Goal: Communication & Community: Answer question/provide support

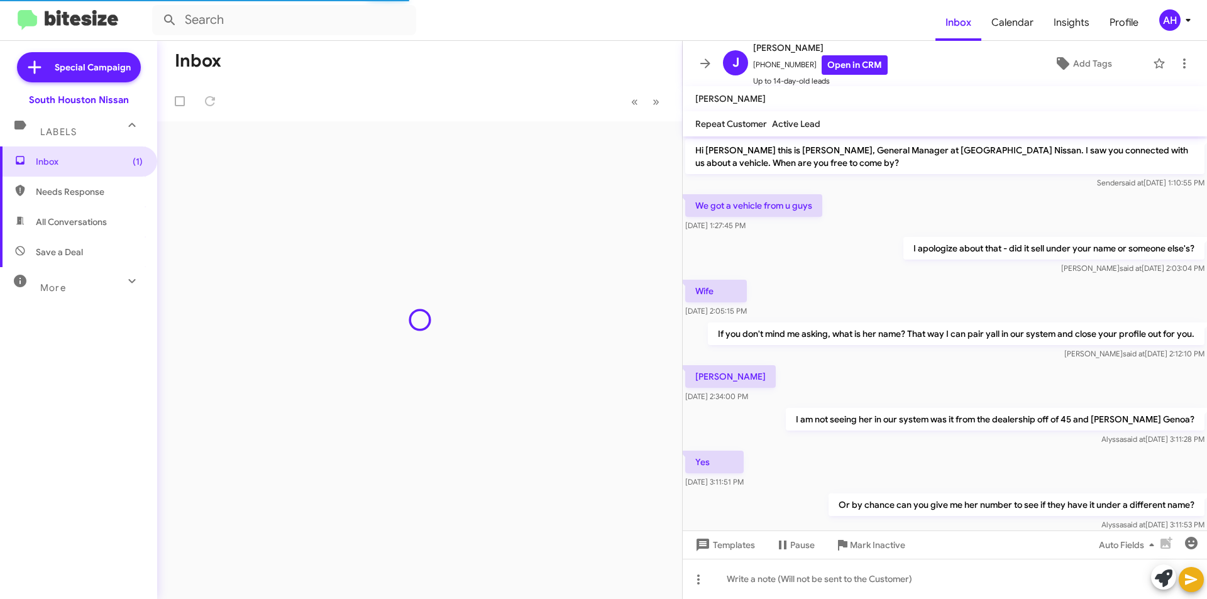
scroll to position [263, 0]
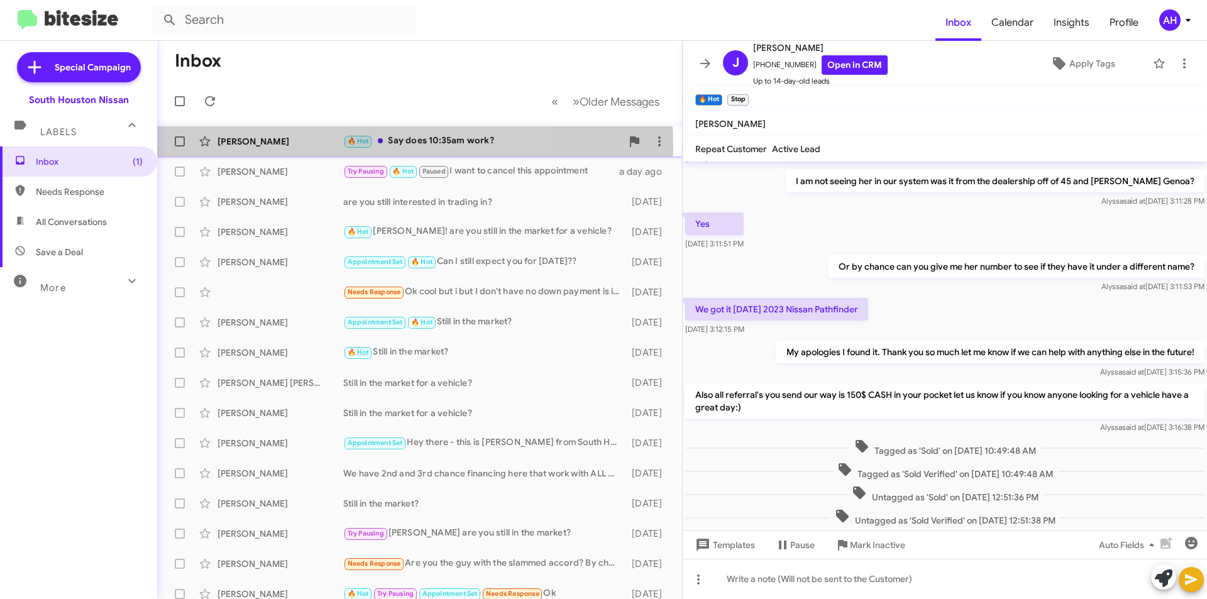
click at [293, 148] on div "[PERSON_NAME] 🔥 Hot Say does 10:35am work? 20 hours ago" at bounding box center [419, 141] width 505 height 25
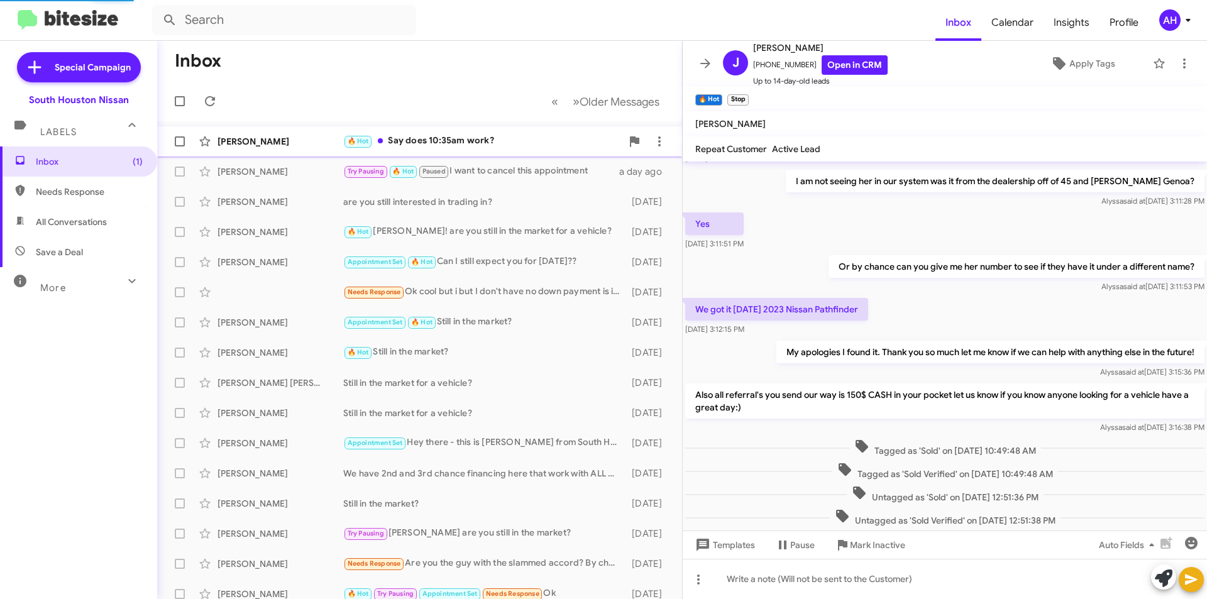
scroll to position [23, 0]
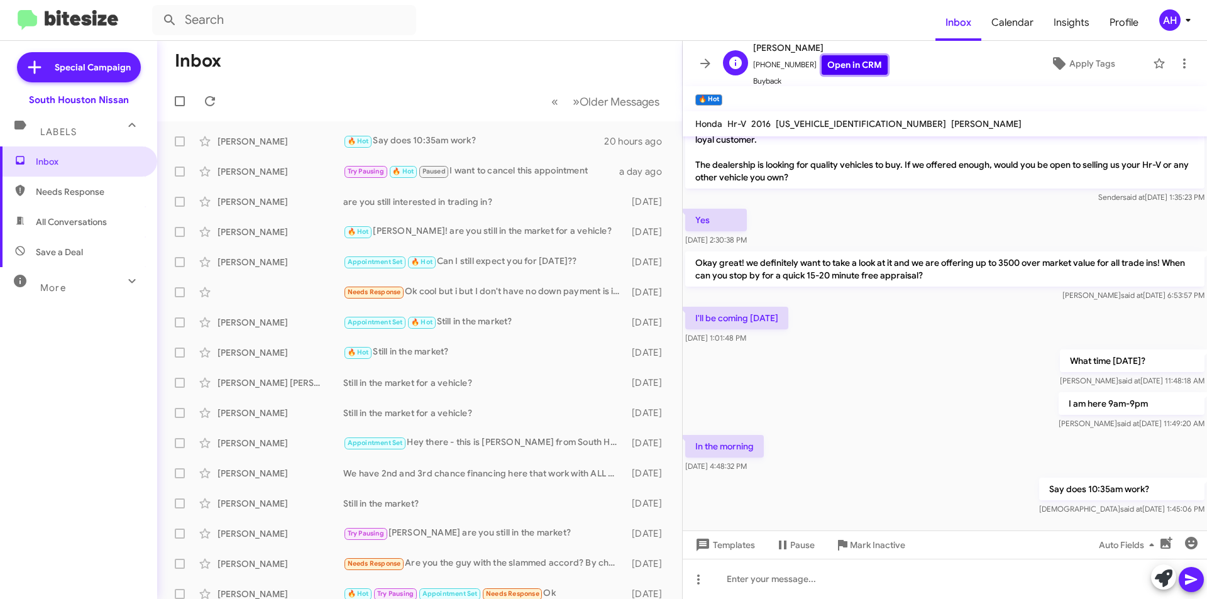
click at [834, 60] on link "Open in CRM" at bounding box center [855, 64] width 66 height 19
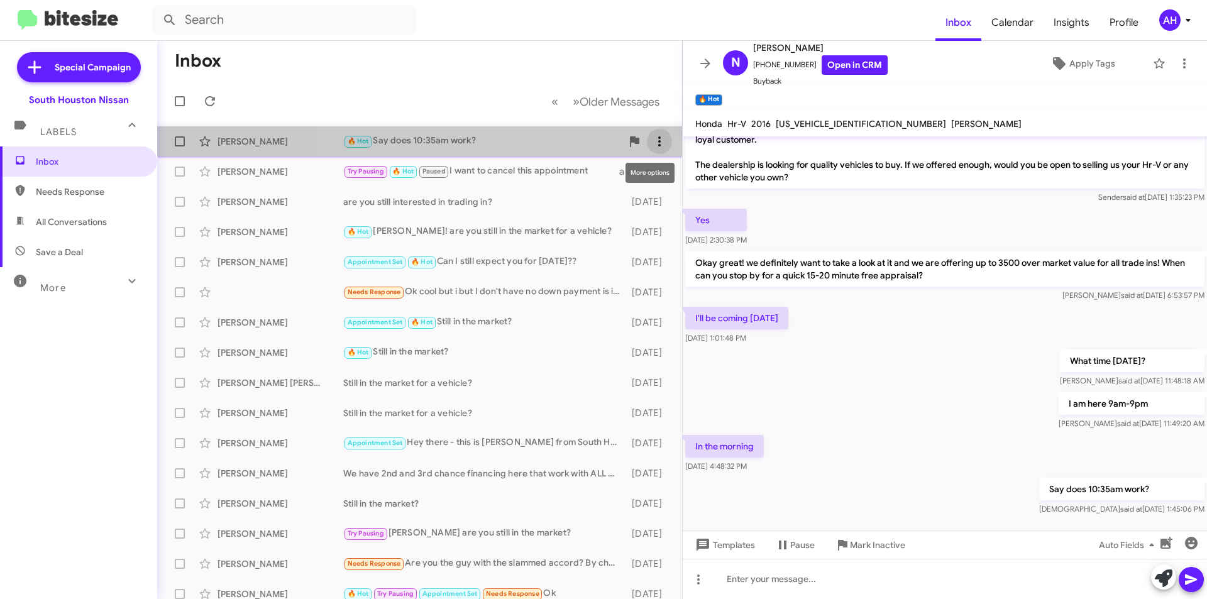
click at [657, 145] on icon at bounding box center [659, 141] width 15 height 15
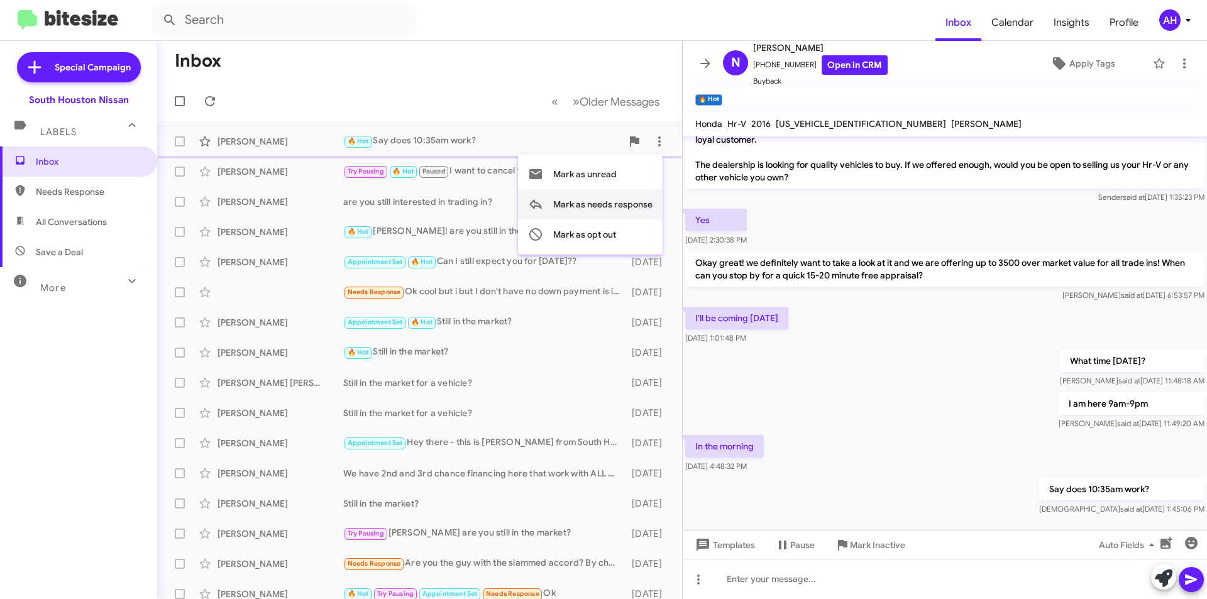
click at [643, 203] on span "Mark as needs response" at bounding box center [602, 204] width 99 height 30
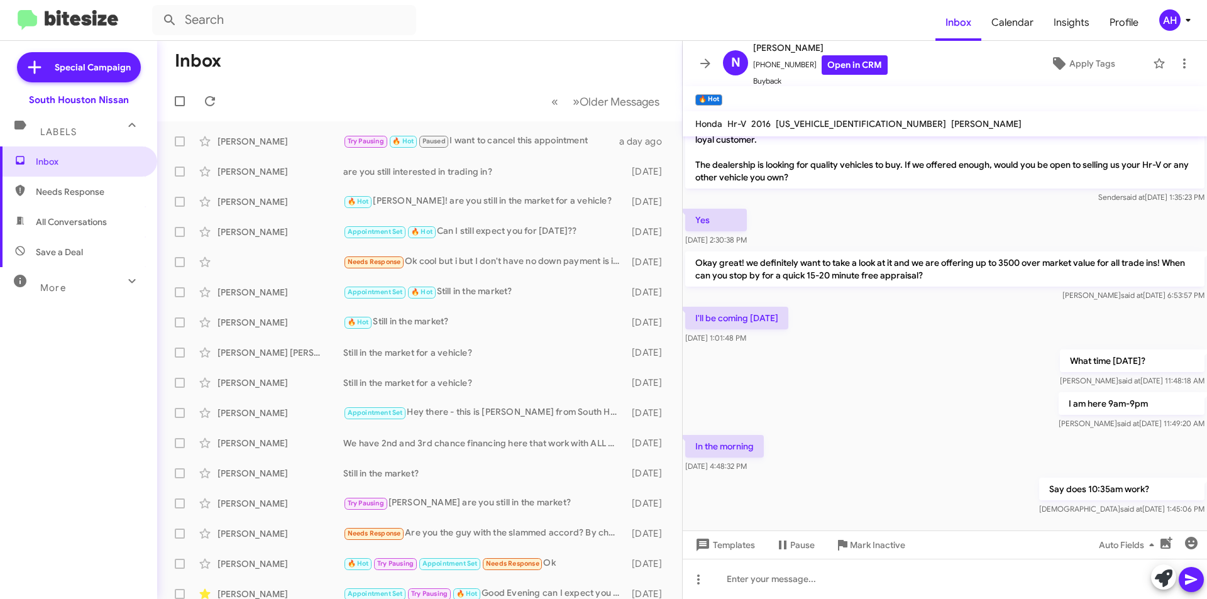
click at [63, 183] on span "Needs Response" at bounding box center [78, 192] width 157 height 30
type input "in:needs-response"
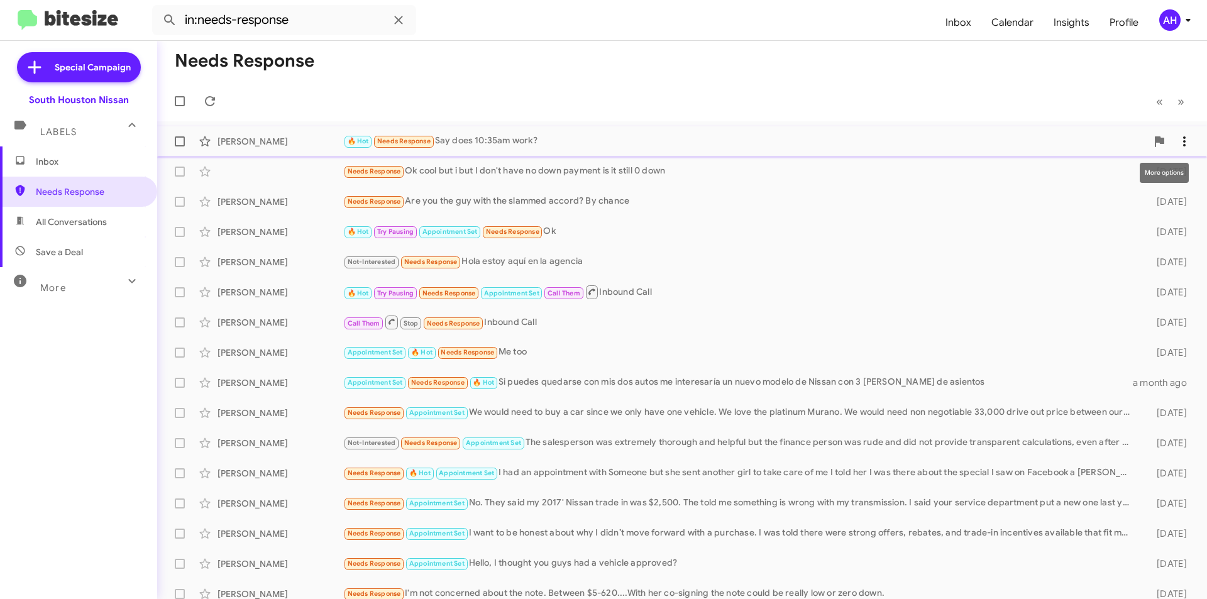
click at [1179, 133] on button at bounding box center [1184, 141] width 25 height 25
click at [1149, 217] on span "Mark as needs response" at bounding box center [1127, 204] width 99 height 30
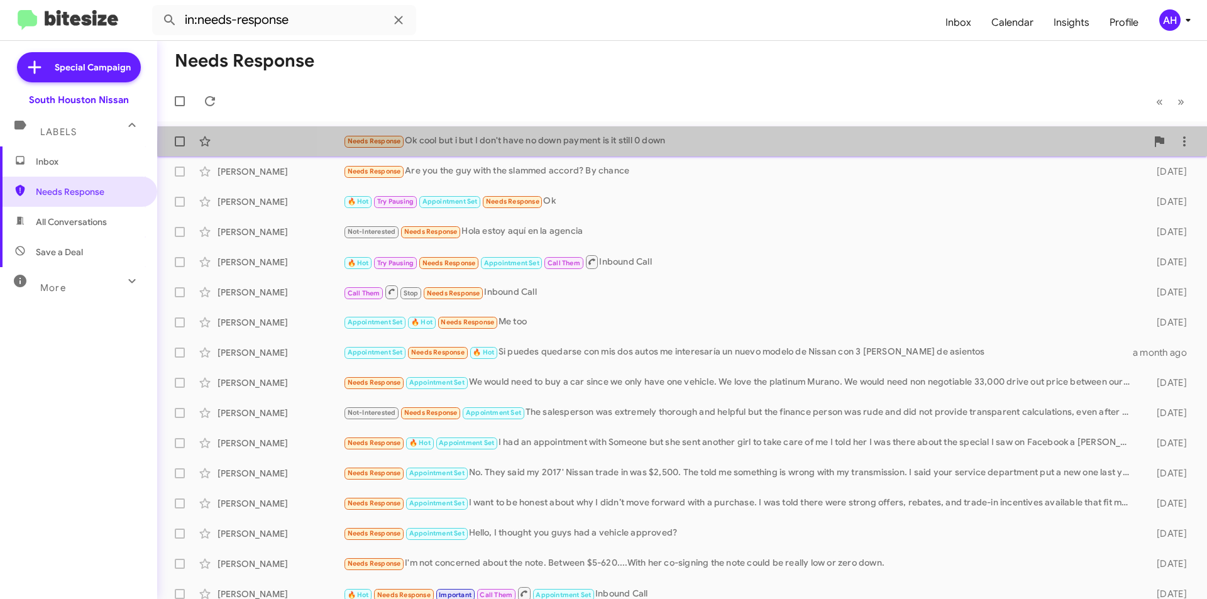
click at [784, 146] on div "Needs Response Ok cool but i but I don't have no down payment is it still 0 down" at bounding box center [744, 141] width 803 height 14
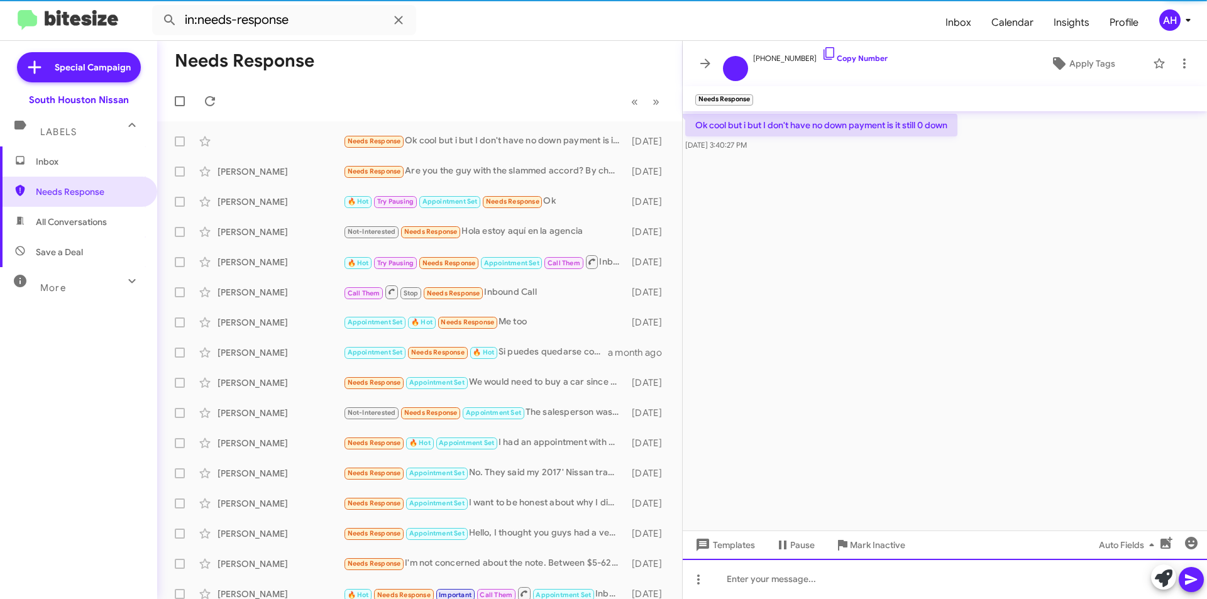
click at [861, 577] on div at bounding box center [945, 579] width 524 height 40
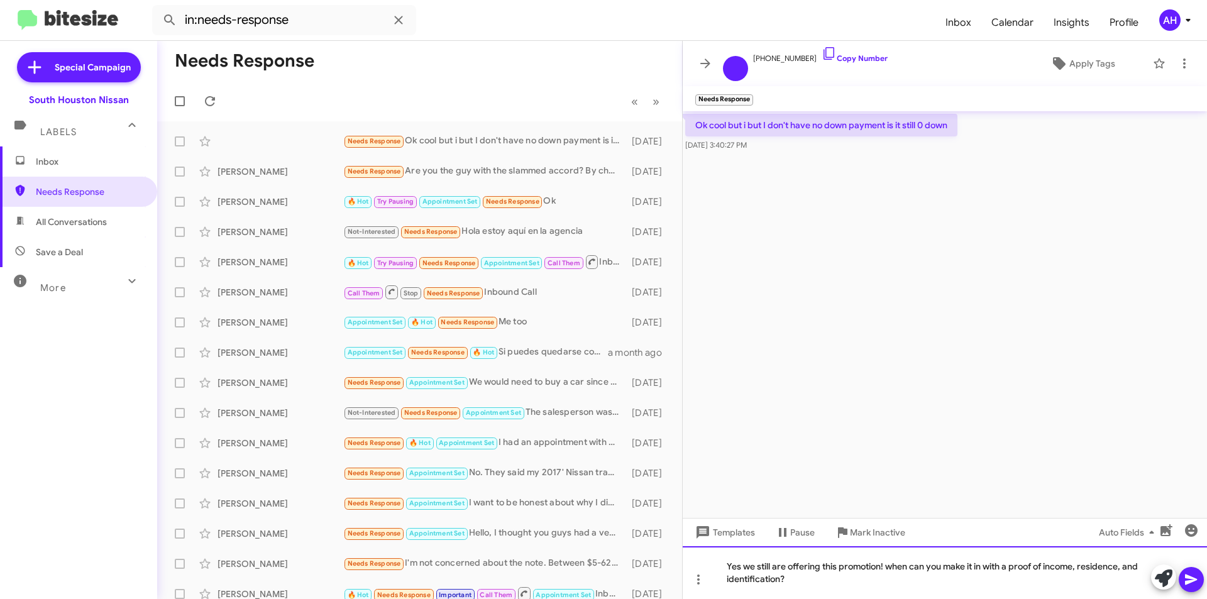
click at [743, 574] on div "Yes we still are offering this promotion! when can you make it in with a proof …" at bounding box center [945, 572] width 524 height 53
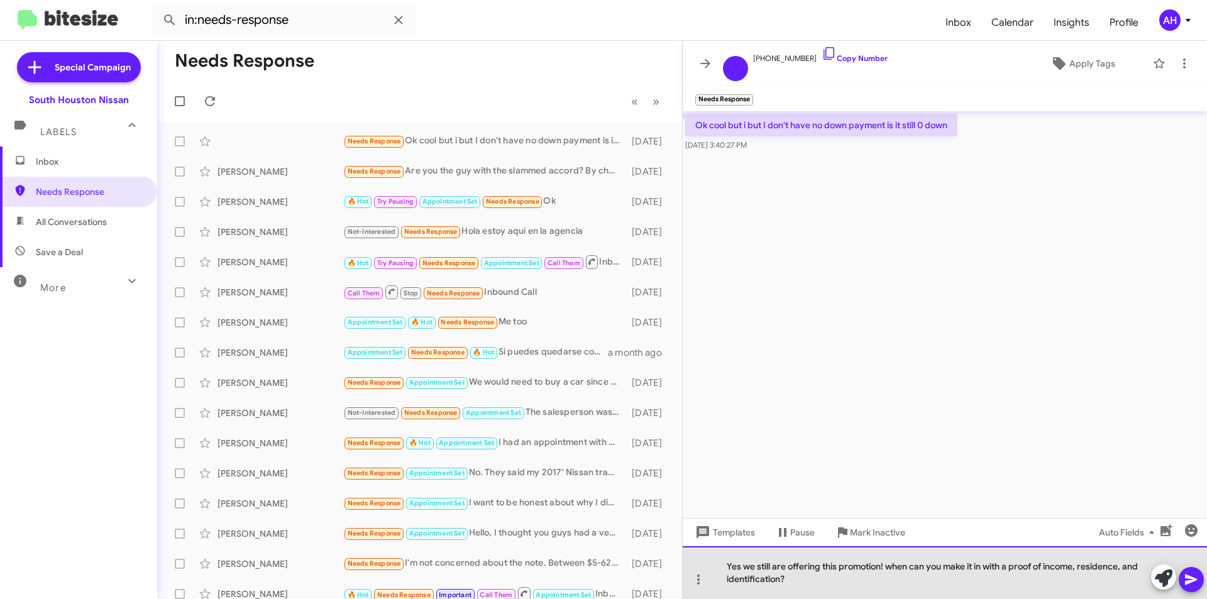
click at [741, 568] on div "Yes we still are offering this promotion! when can you make it in with a proof …" at bounding box center [945, 572] width 524 height 53
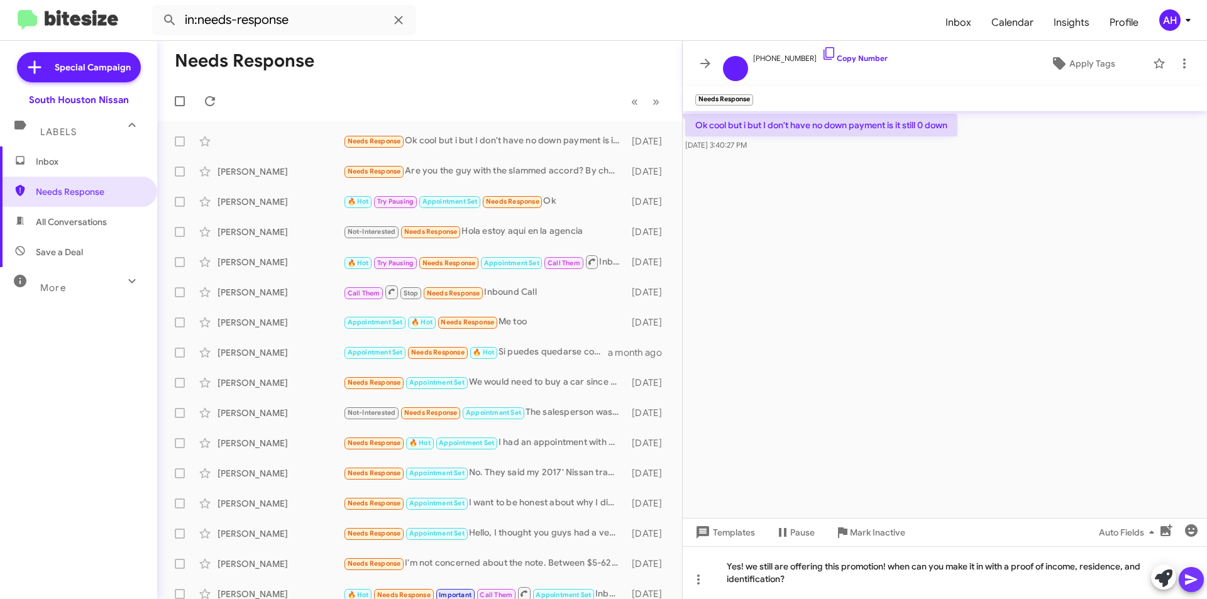
click at [1191, 577] on icon at bounding box center [1191, 579] width 15 height 15
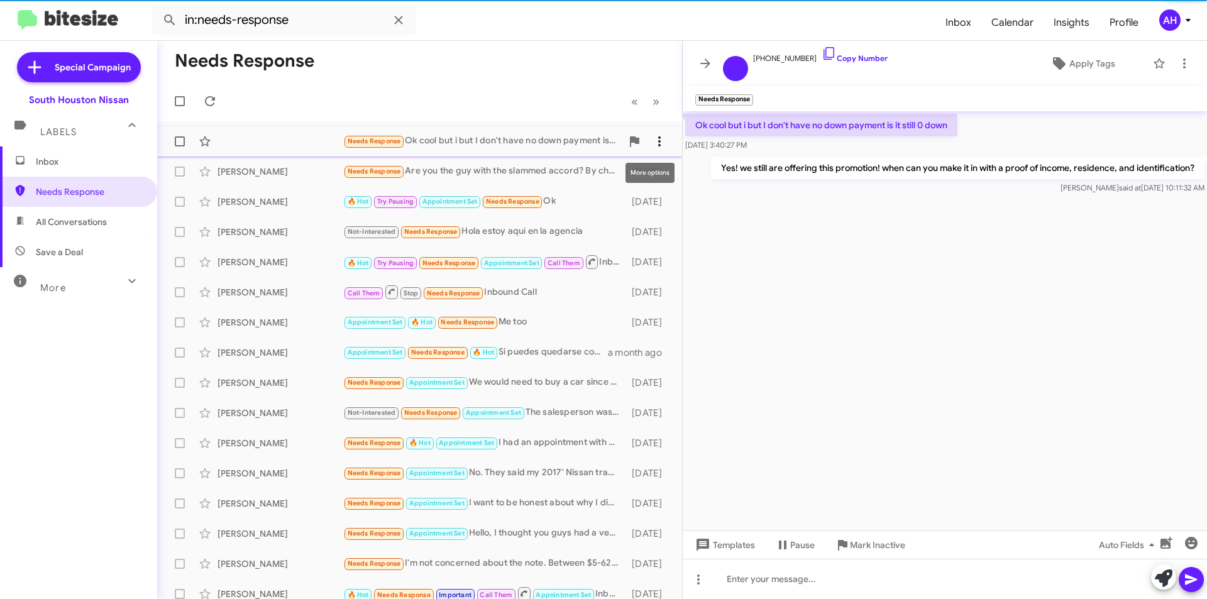
click at [652, 141] on icon at bounding box center [659, 141] width 15 height 15
click at [635, 205] on span "[PERSON_NAME] as responded" at bounding box center [588, 204] width 129 height 30
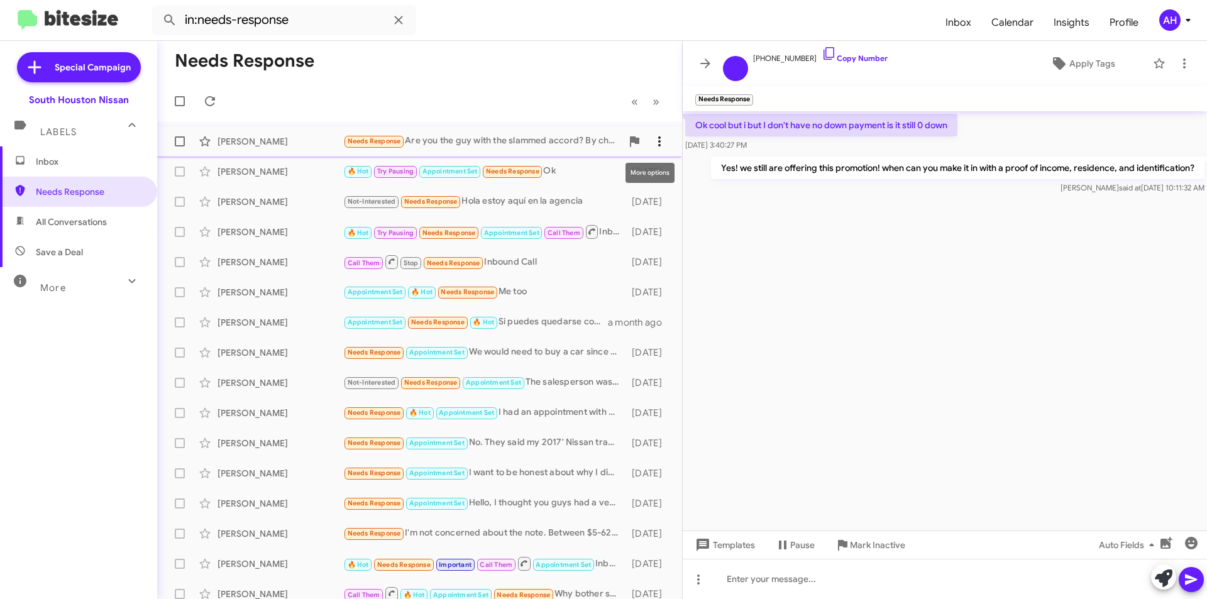
click at [652, 140] on icon at bounding box center [659, 141] width 15 height 15
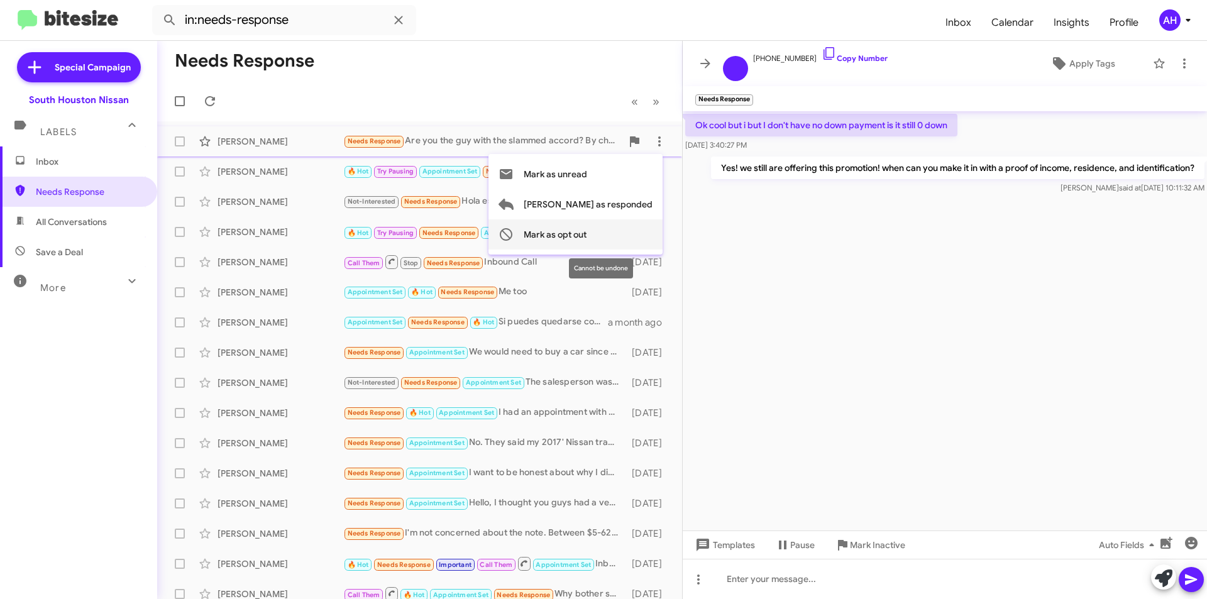
click at [645, 243] on button "Mark as opt out" at bounding box center [575, 234] width 174 height 30
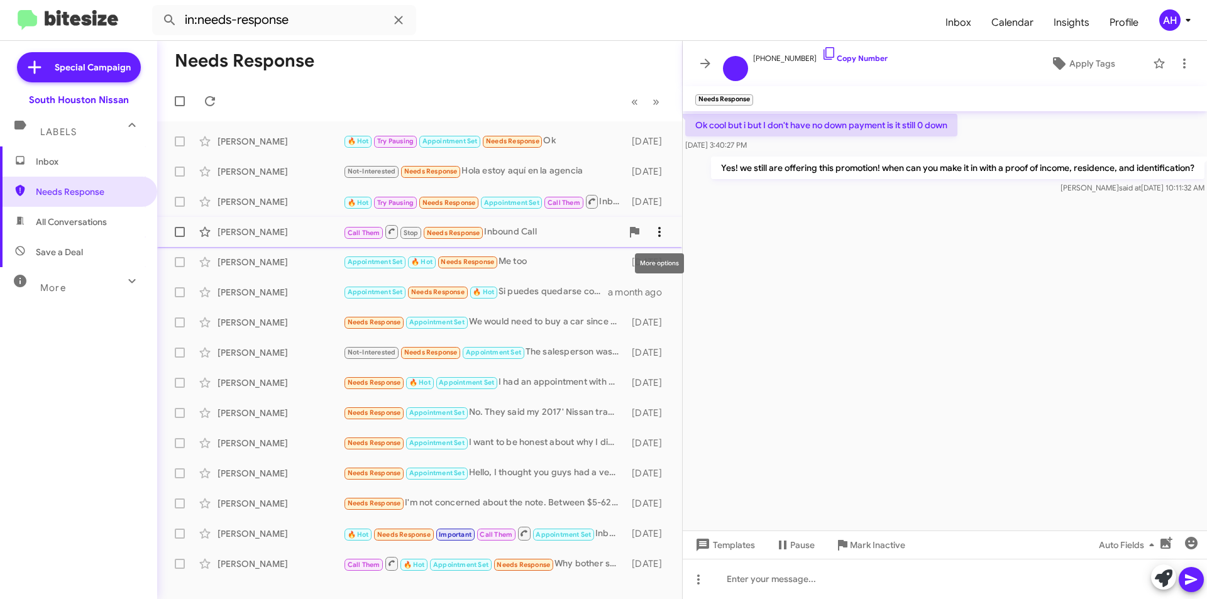
click at [666, 232] on icon at bounding box center [659, 231] width 15 height 15
click at [596, 325] on span "Mark as opt out" at bounding box center [564, 325] width 63 height 30
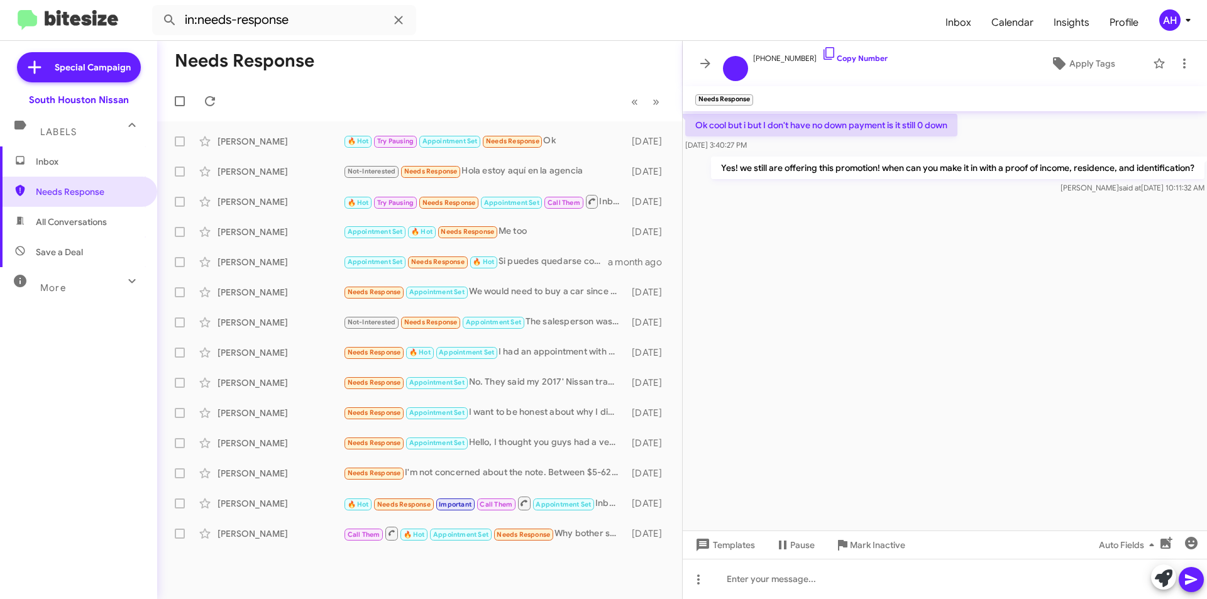
click at [100, 154] on span "Inbox" at bounding box center [78, 161] width 157 height 30
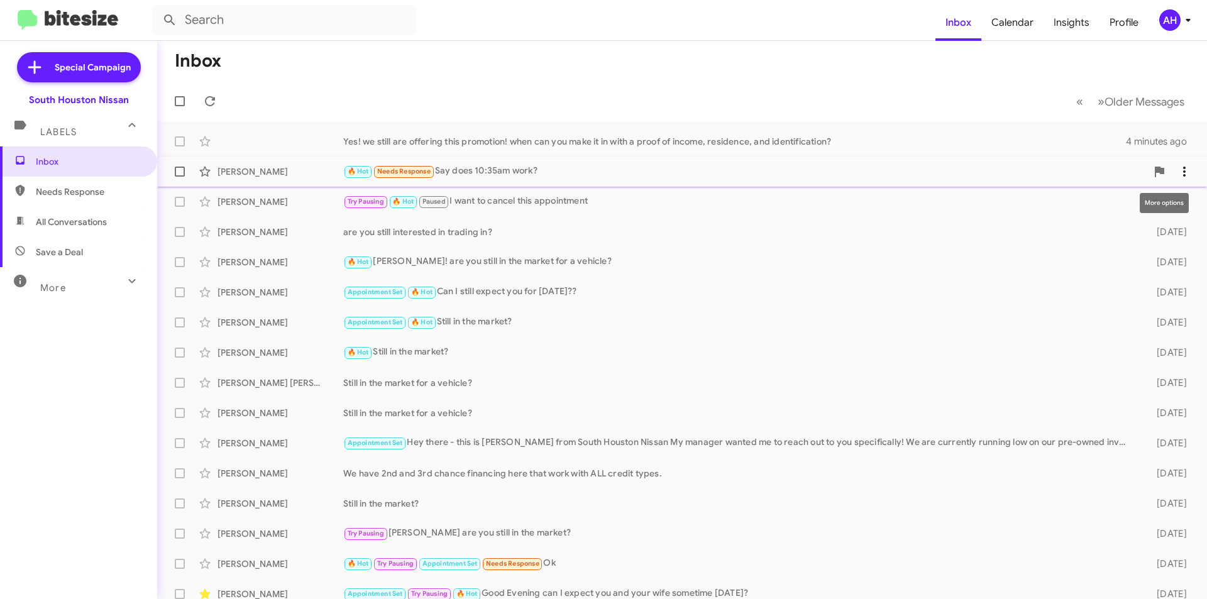
click at [1177, 172] on icon at bounding box center [1184, 171] width 15 height 15
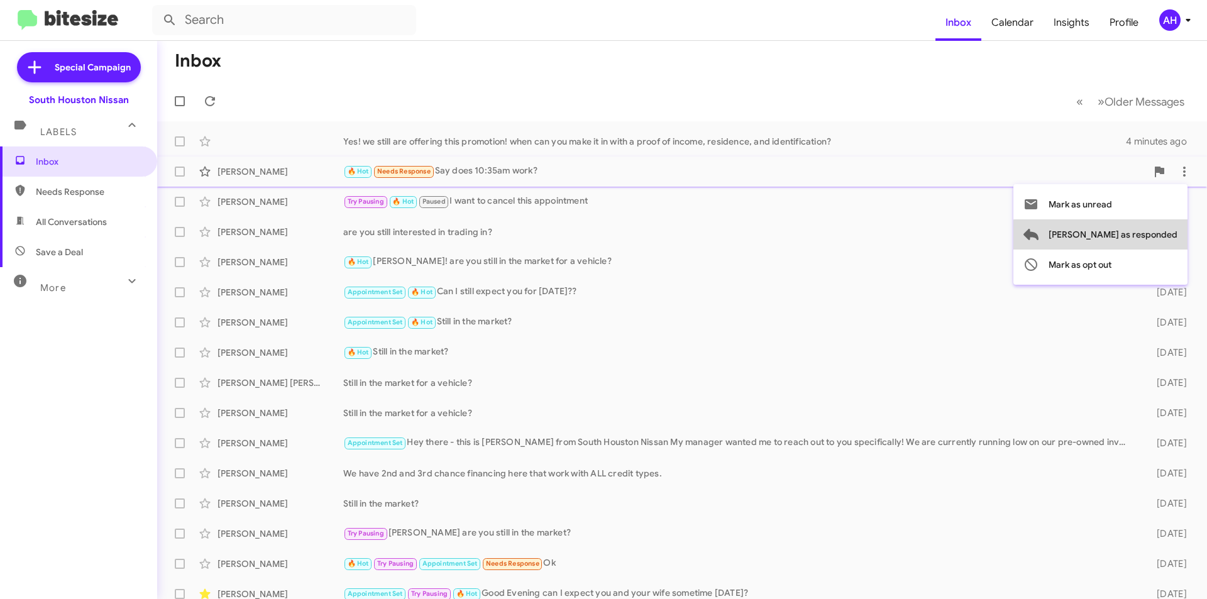
click at [1155, 235] on span "[PERSON_NAME] as responded" at bounding box center [1113, 234] width 129 height 30
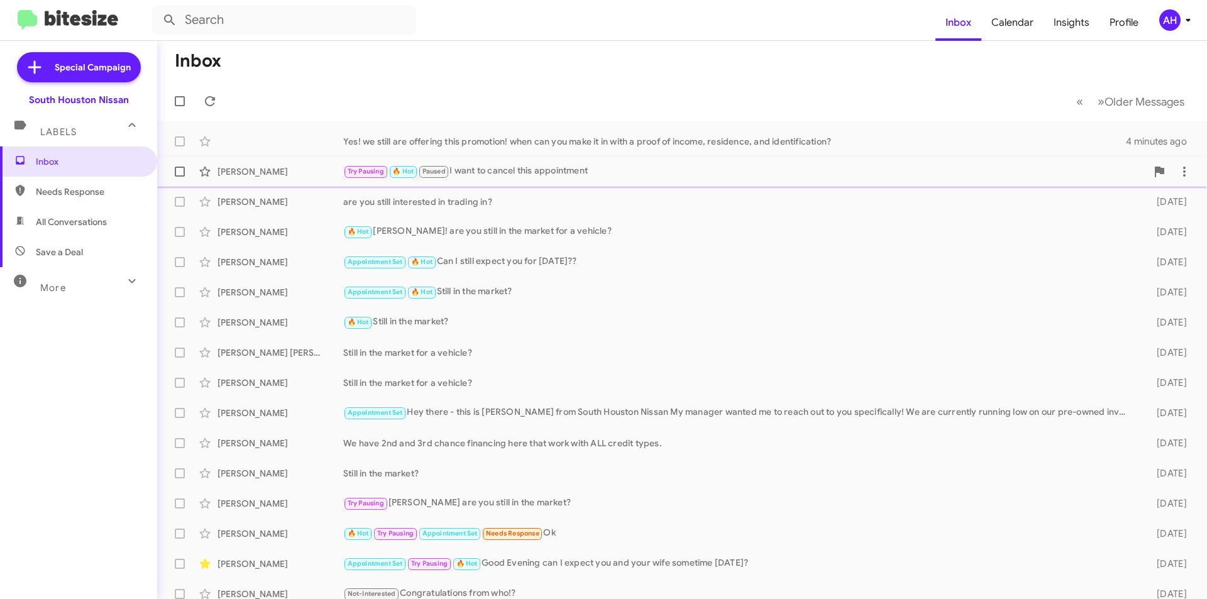
click at [295, 175] on div "[PERSON_NAME]" at bounding box center [281, 171] width 126 height 13
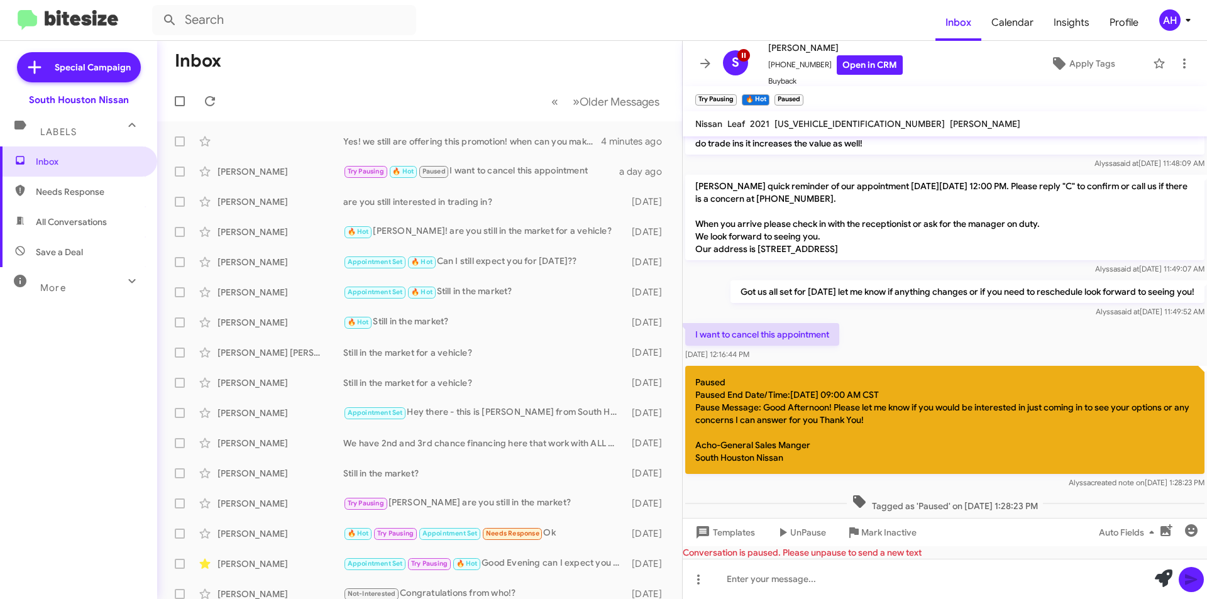
scroll to position [419, 0]
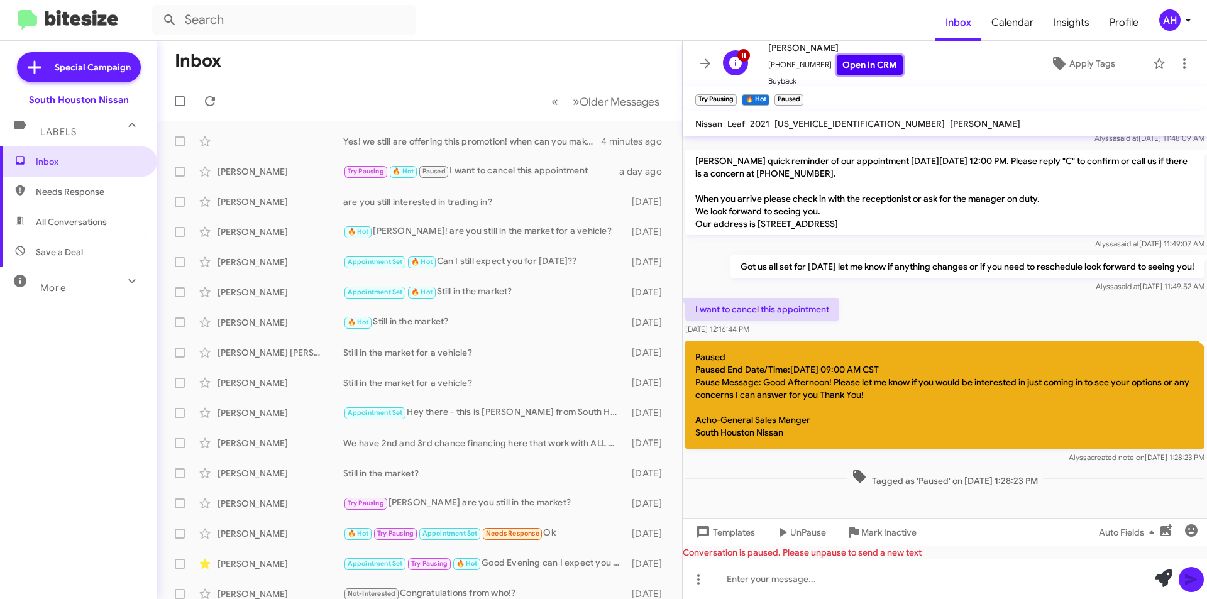
click at [852, 73] on link "Open in CRM" at bounding box center [870, 64] width 66 height 19
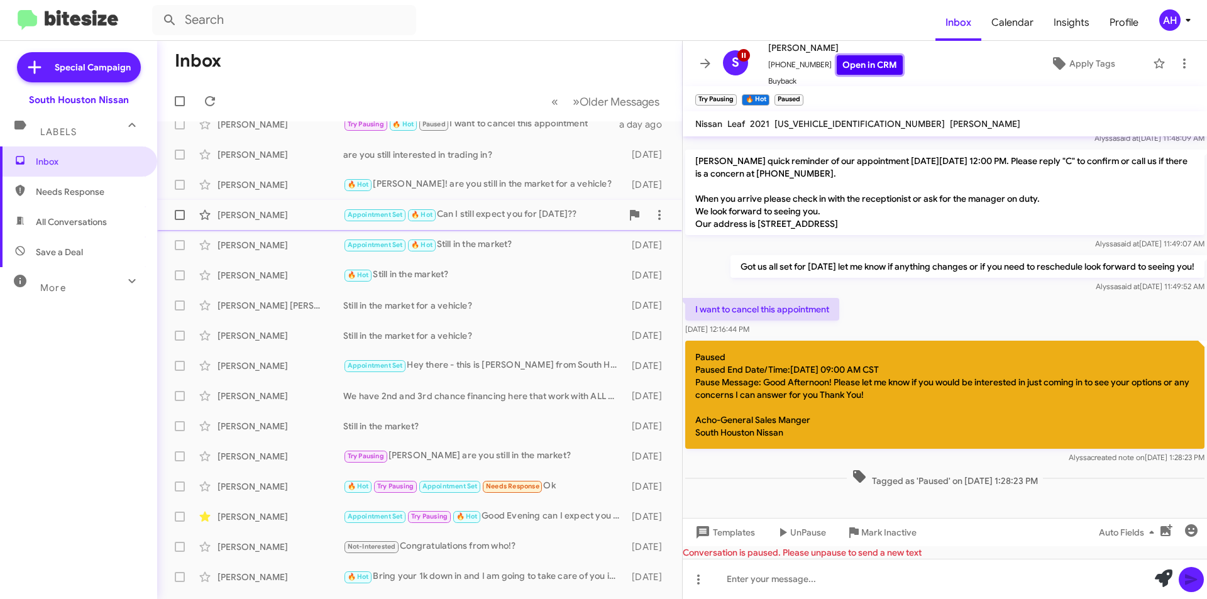
scroll to position [101, 0]
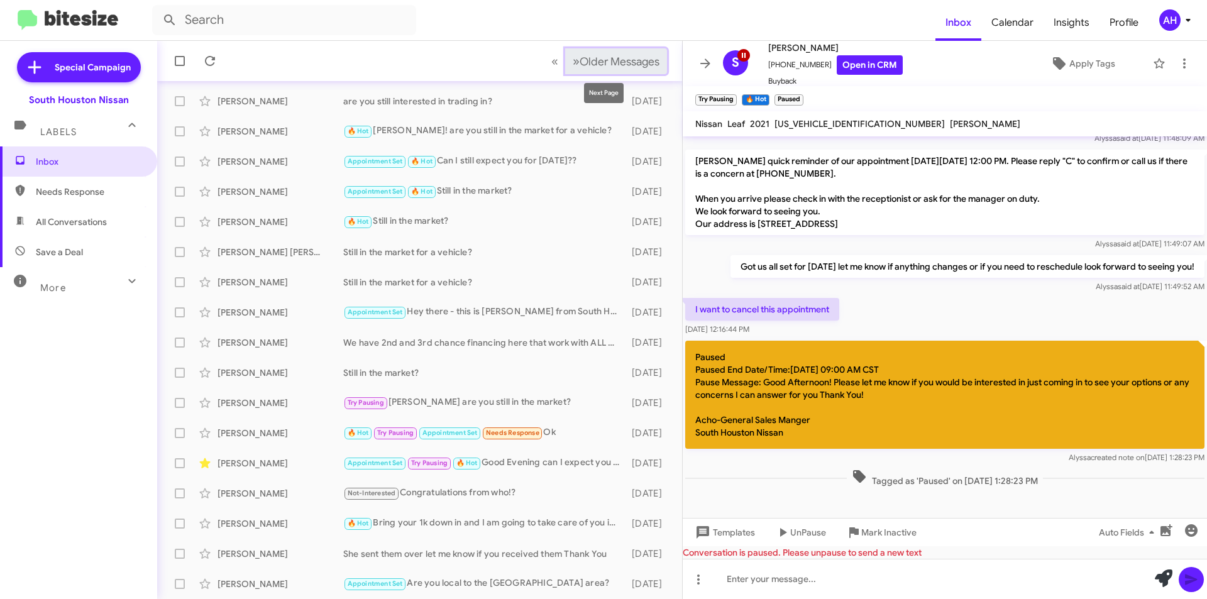
click at [629, 58] on span "Older Messages" at bounding box center [620, 62] width 80 height 14
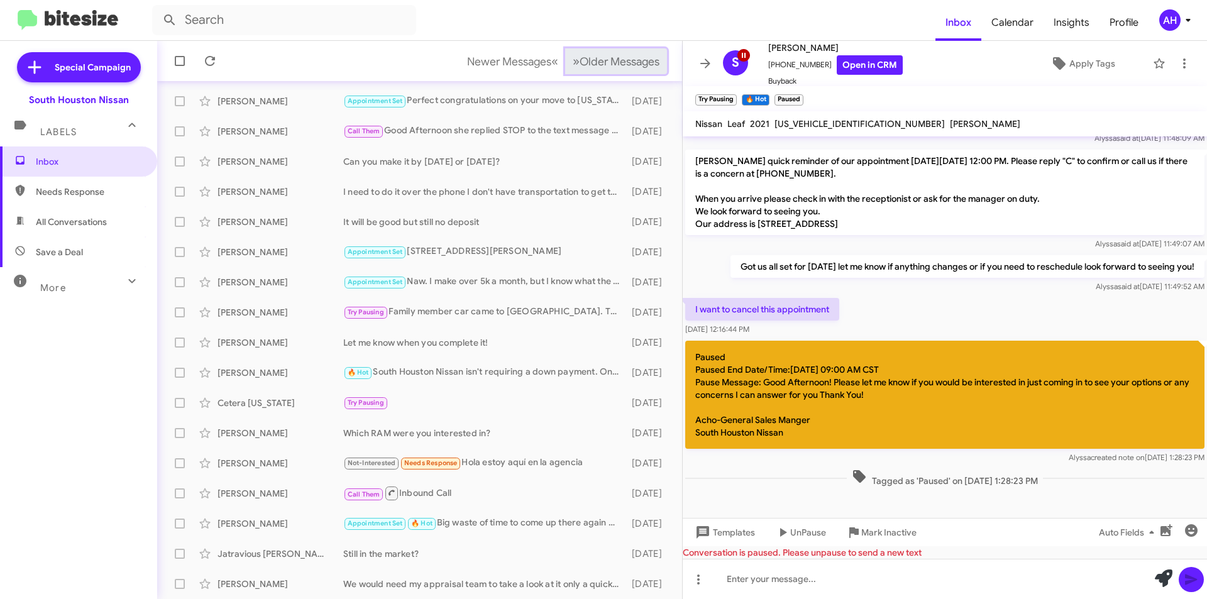
click at [629, 58] on span "Older Messages" at bounding box center [620, 62] width 80 height 14
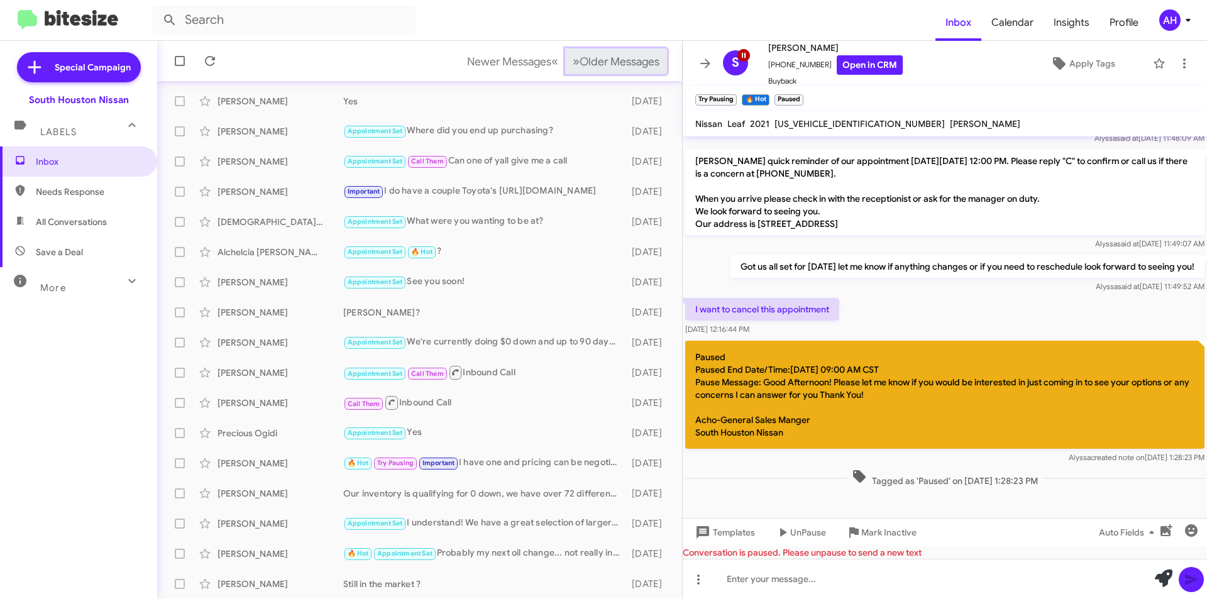
click at [629, 58] on span "Older Messages" at bounding box center [620, 62] width 80 height 14
